Goal: Check status: Check status

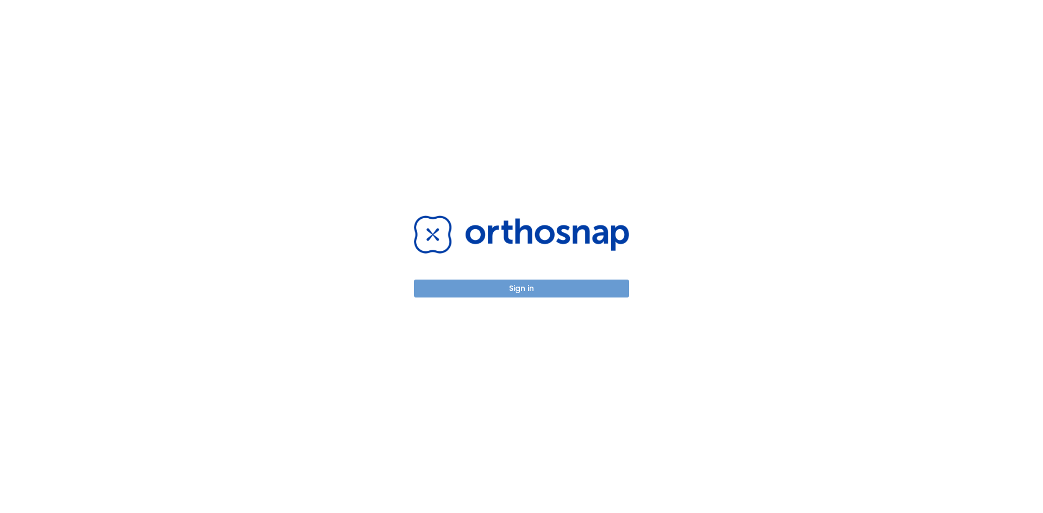
click at [524, 292] on button "Sign in" at bounding box center [521, 289] width 215 height 18
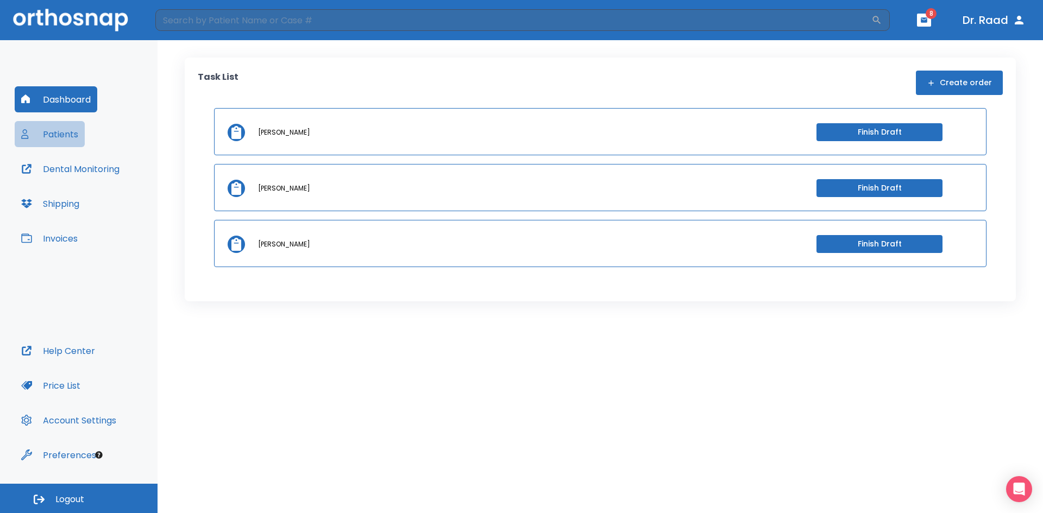
click at [60, 133] on button "Patients" at bounding box center [50, 134] width 70 height 26
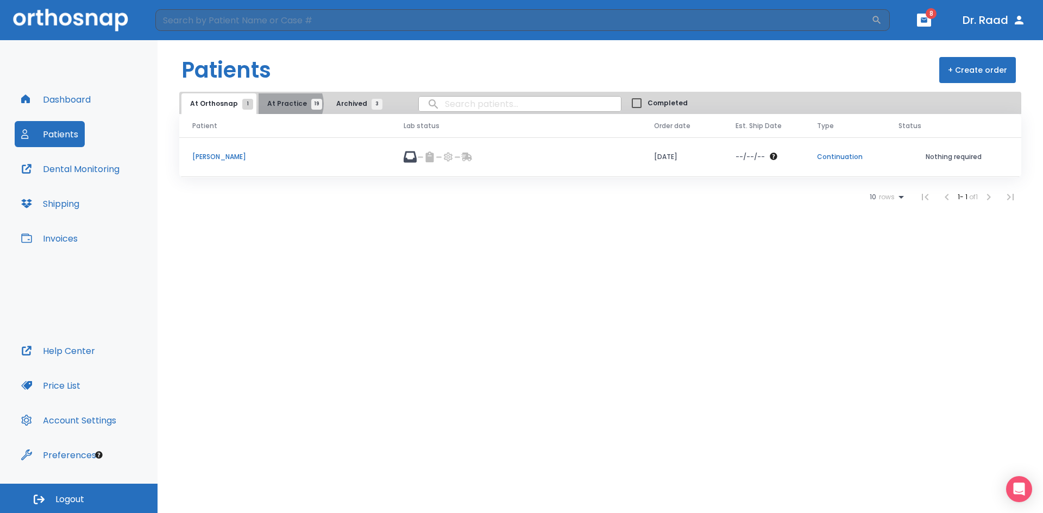
click at [286, 104] on span "At Practice 19" at bounding box center [291, 104] width 49 height 10
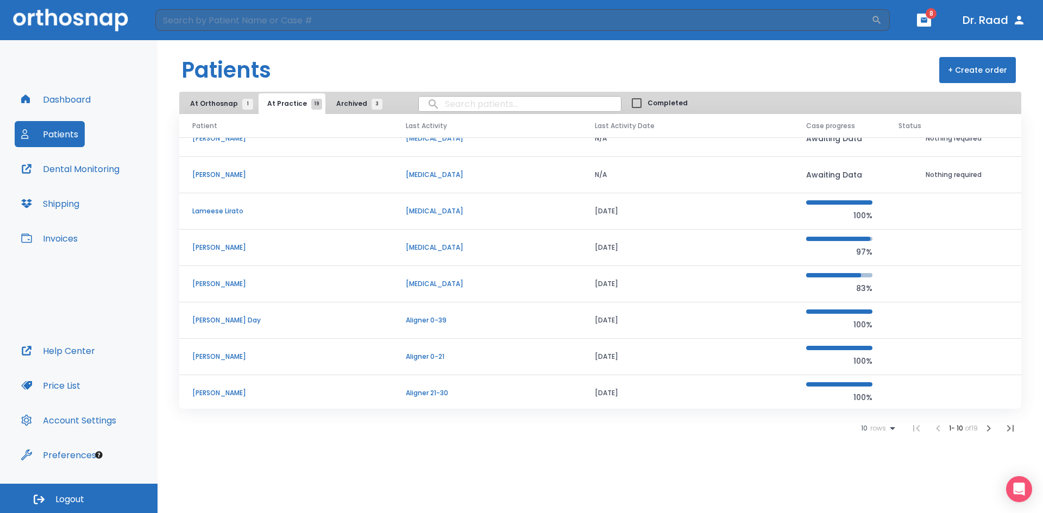
scroll to position [93, 0]
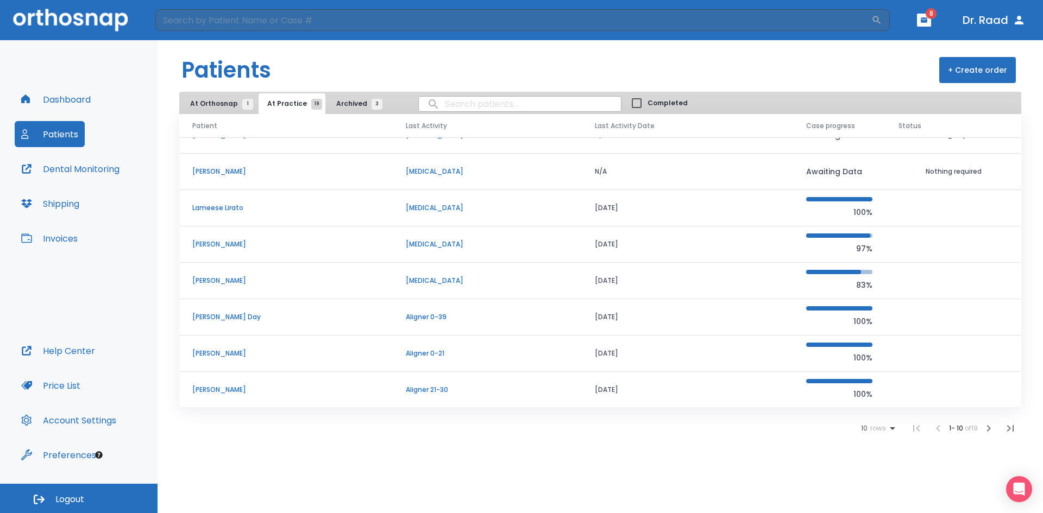
click at [988, 426] on icon "button" at bounding box center [989, 428] width 4 height 7
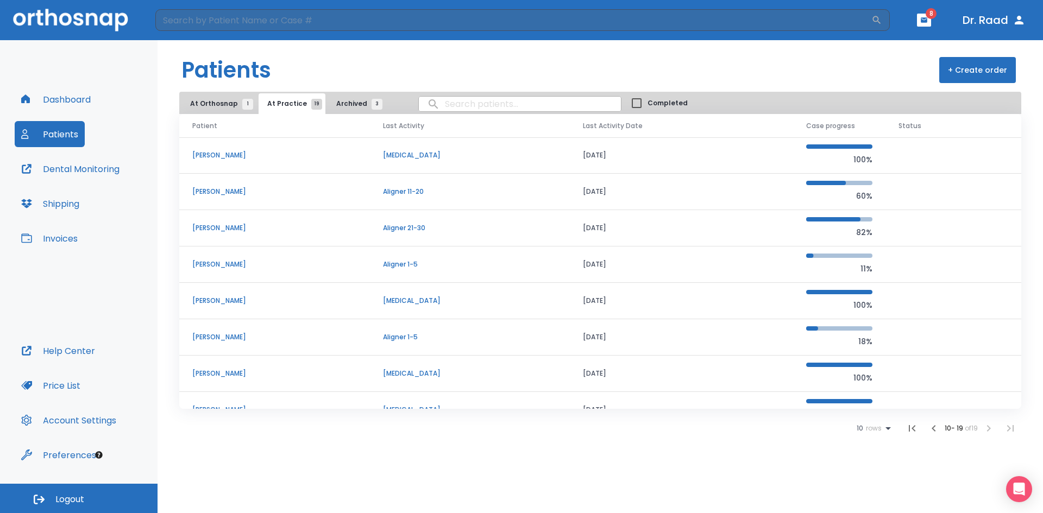
click at [225, 193] on p "[PERSON_NAME]" at bounding box center [274, 192] width 165 height 10
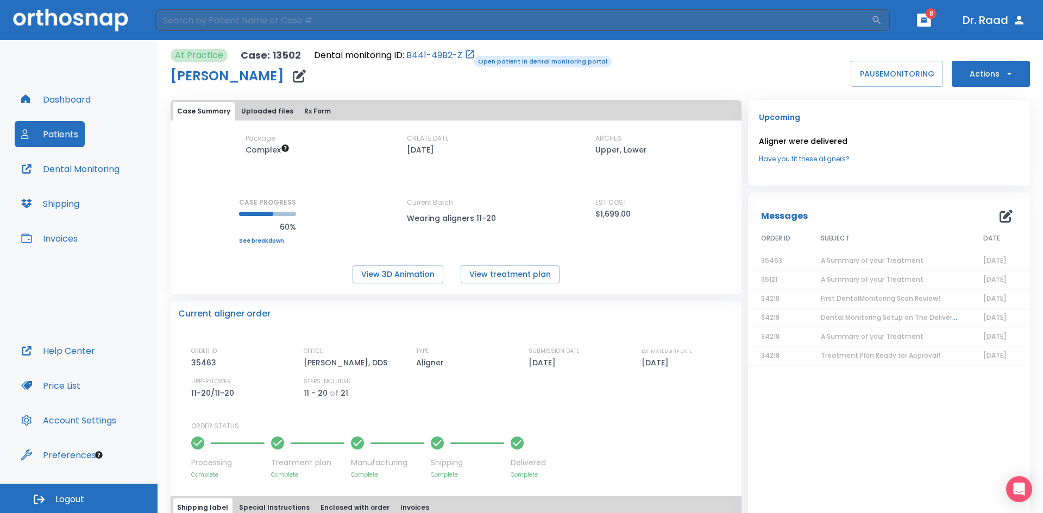
click at [466, 55] on icon "Open patient in dental monitoring portal" at bounding box center [469, 54] width 11 height 11
click at [445, 51] on link "B441-49B2-Z" at bounding box center [434, 55] width 56 height 13
